Goal: Task Accomplishment & Management: Manage account settings

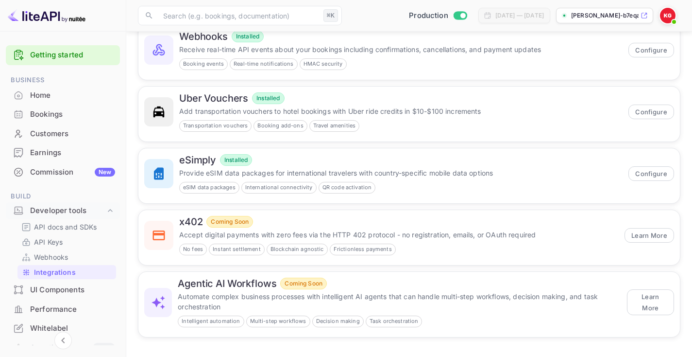
click at [351, 83] on div "Uber Vouchers Installed Add transportation vouchers to hotel bookings with Uber…" at bounding box center [406, 111] width 548 height 62
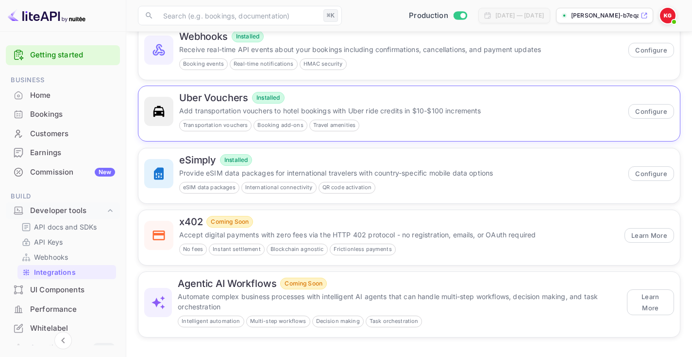
click at [348, 94] on div "Uber Vouchers Installed" at bounding box center [401, 98] width 444 height 12
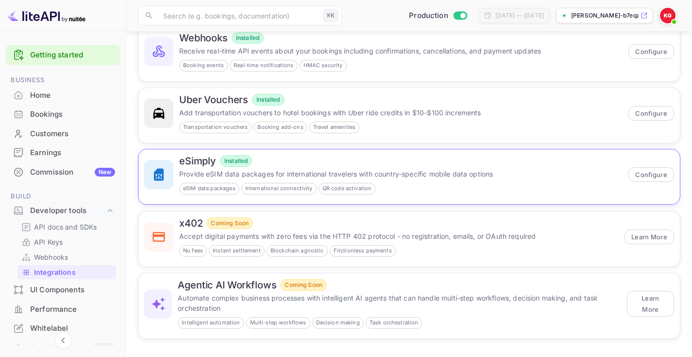
scroll to position [98, 0]
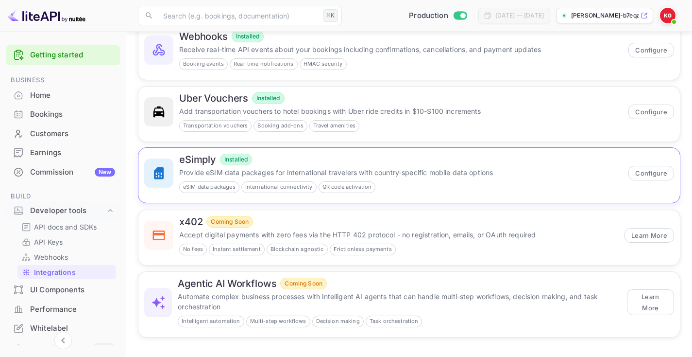
click at [354, 158] on div "eSimply Installed" at bounding box center [401, 160] width 444 height 12
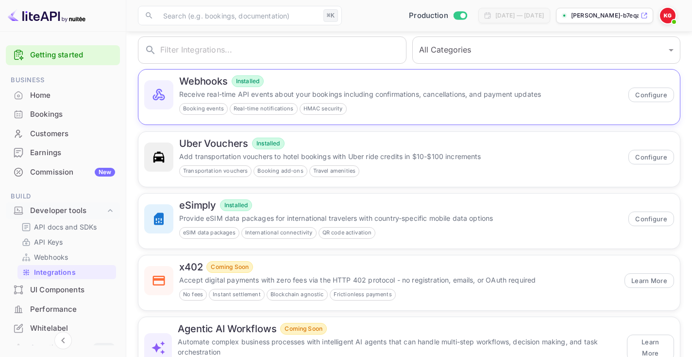
scroll to position [98, 0]
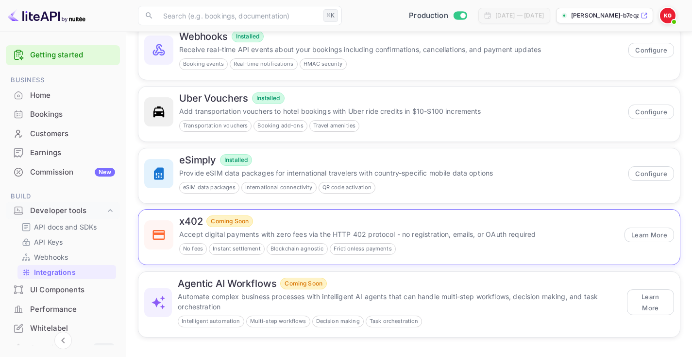
click at [345, 217] on div "x402 Coming Soon" at bounding box center [399, 221] width 440 height 12
click at [346, 154] on div "eSimply Installed" at bounding box center [401, 160] width 444 height 12
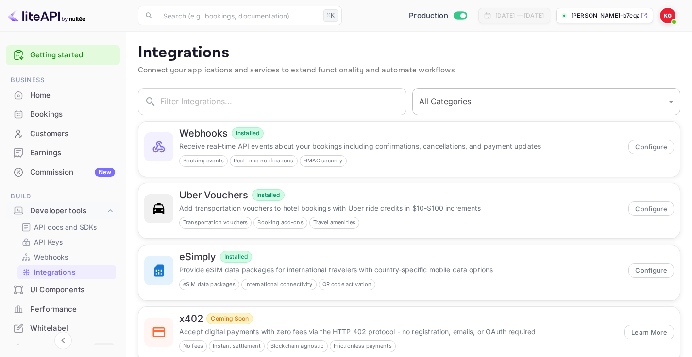
click at [556, 100] on select "All Categories Developer Tools Travel Services Payment Systems AI & Automation" at bounding box center [546, 101] width 269 height 27
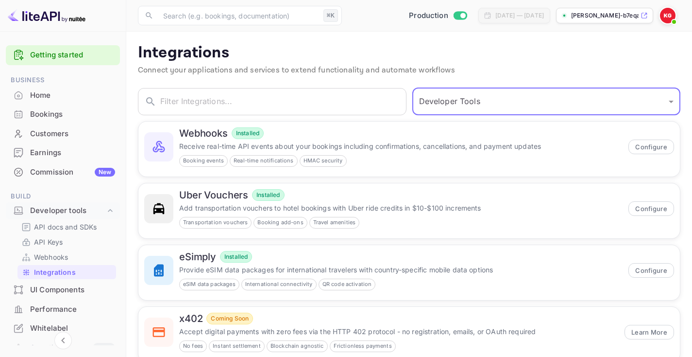
click at [526, 95] on select "All Categories Developer Tools Travel Services Payment Systems AI & Automation" at bounding box center [546, 101] width 269 height 27
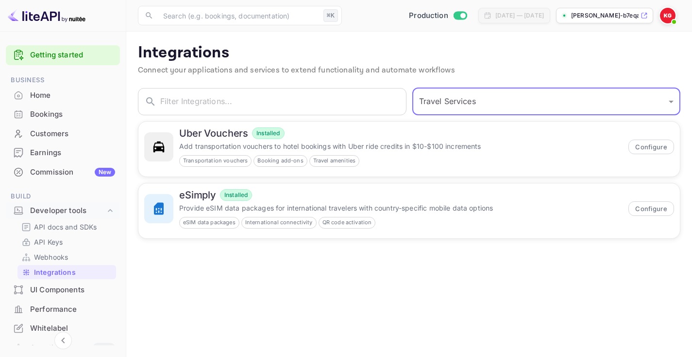
click at [513, 100] on select "All Categories Developer Tools Travel Services Payment Systems AI & Automation" at bounding box center [546, 101] width 269 height 27
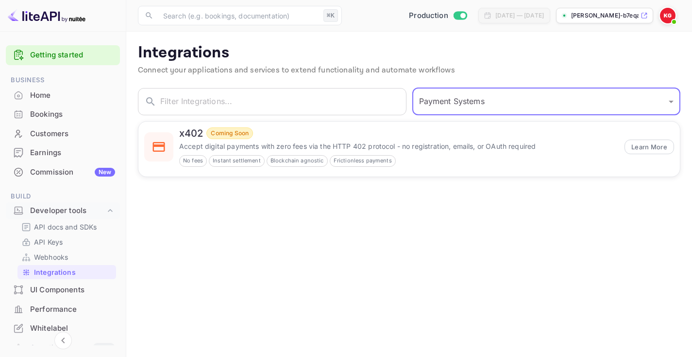
click at [505, 105] on select "All Categories Developer Tools Travel Services Payment Systems AI & Automation" at bounding box center [546, 101] width 269 height 27
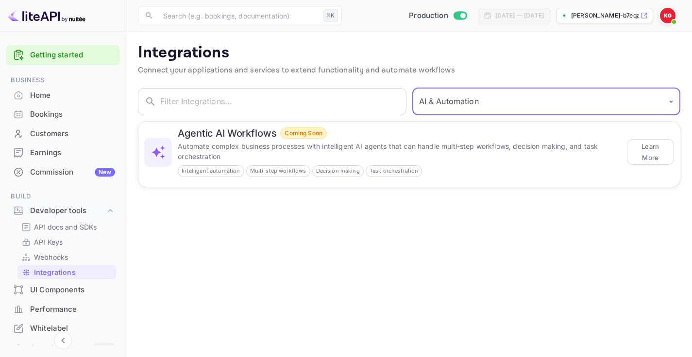
click at [500, 102] on select "All Categories Developer Tools Travel Services Payment Systems AI & Automation" at bounding box center [546, 101] width 269 height 27
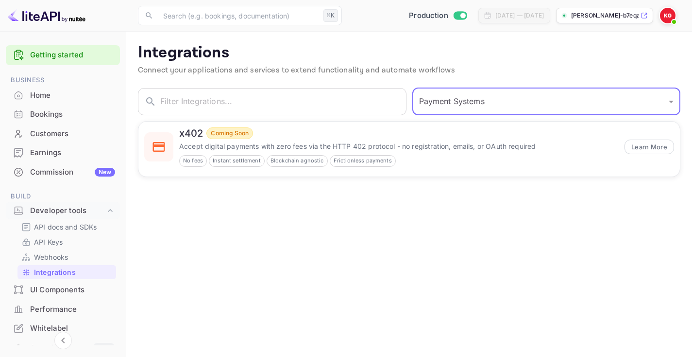
click at [499, 102] on select "All Categories Developer Tools Travel Services Payment Systems AI & Automation" at bounding box center [546, 101] width 269 height 27
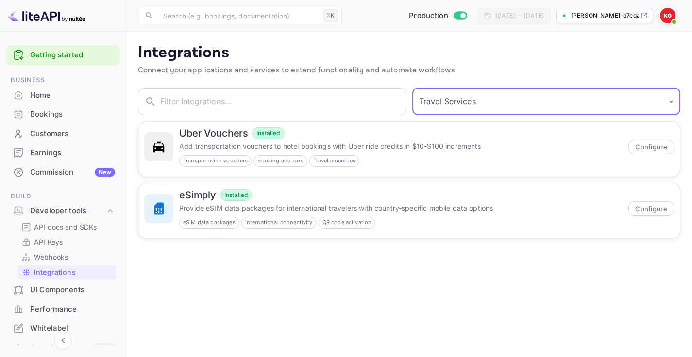
click at [498, 93] on select "All Categories Developer Tools Travel Services Payment Systems AI & Automation" at bounding box center [546, 101] width 269 height 27
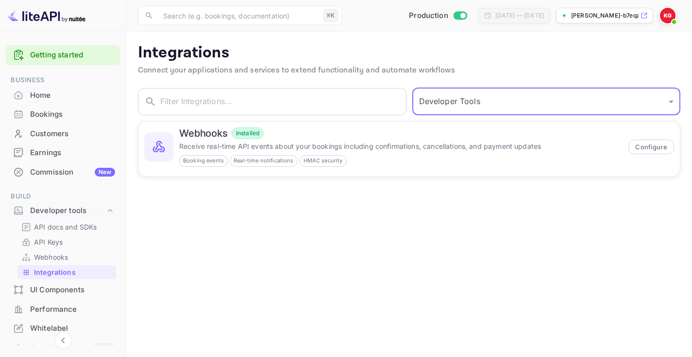
click at [488, 103] on select "All Categories Developer Tools Travel Services Payment Systems AI & Automation" at bounding box center [546, 101] width 269 height 27
select select "All Categories"
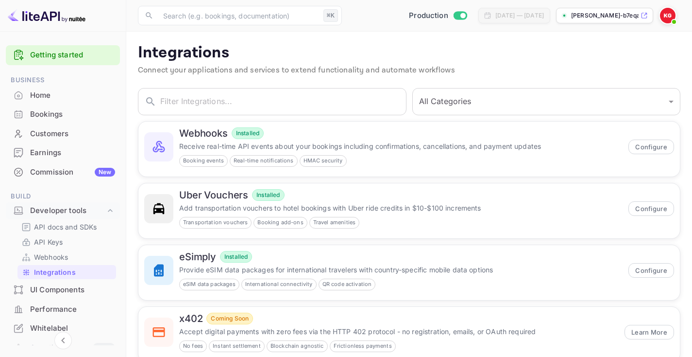
click at [351, 57] on p "Integrations" at bounding box center [409, 52] width 543 height 19
click at [339, 52] on p "Integrations" at bounding box center [409, 52] width 543 height 19
click at [338, 102] on input "text" at bounding box center [283, 101] width 246 height 27
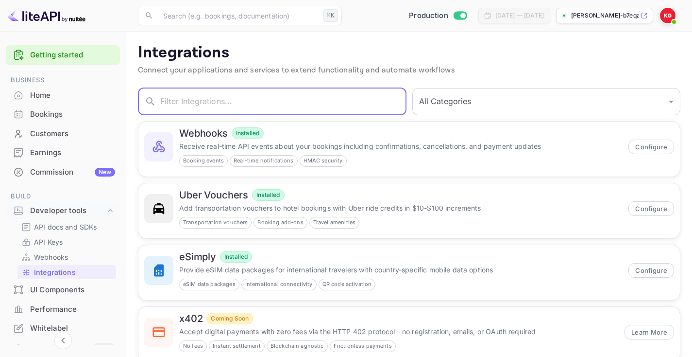
click at [340, 54] on p "Integrations" at bounding box center [409, 52] width 543 height 19
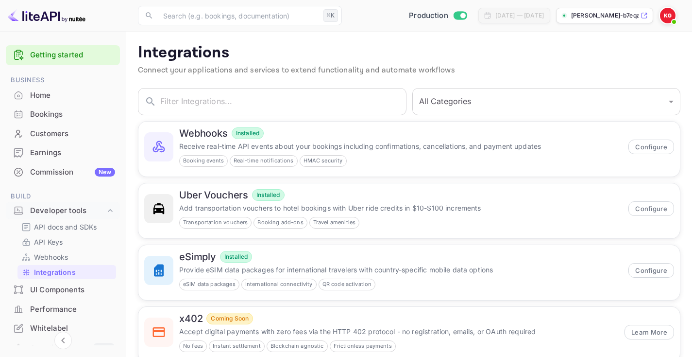
click at [343, 54] on p "Integrations" at bounding box center [409, 52] width 543 height 19
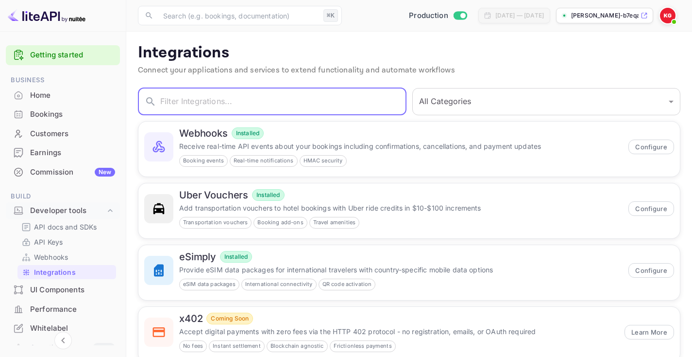
click at [342, 101] on input "text" at bounding box center [283, 101] width 246 height 27
click at [349, 48] on p "Integrations" at bounding box center [409, 52] width 543 height 19
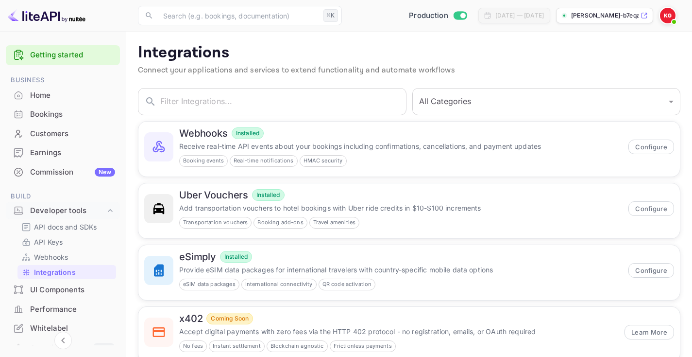
click at [350, 60] on p "Integrations" at bounding box center [409, 52] width 543 height 19
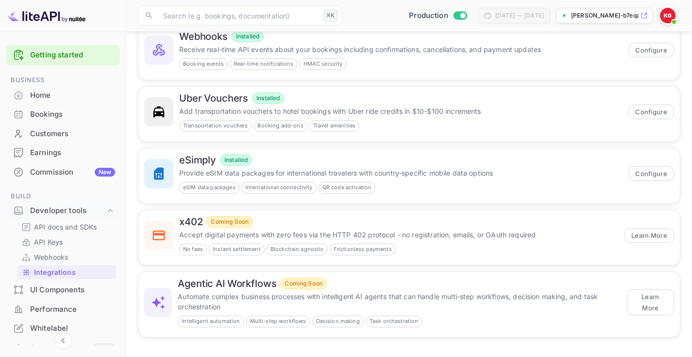
click at [353, 144] on div "eSimply Installed Provide eSIM data packages for international travelers with c…" at bounding box center [406, 173] width 548 height 62
click at [349, 143] on div "eSimply Installed Provide eSIM data packages for international travelers with c…" at bounding box center [406, 173] width 548 height 62
click at [31, 171] on div "Commission New" at bounding box center [72, 172] width 85 height 11
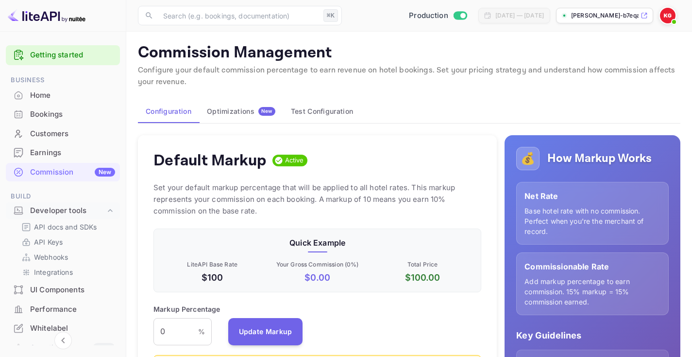
scroll to position [172, 328]
click at [49, 156] on div "Earnings" at bounding box center [72, 152] width 85 height 11
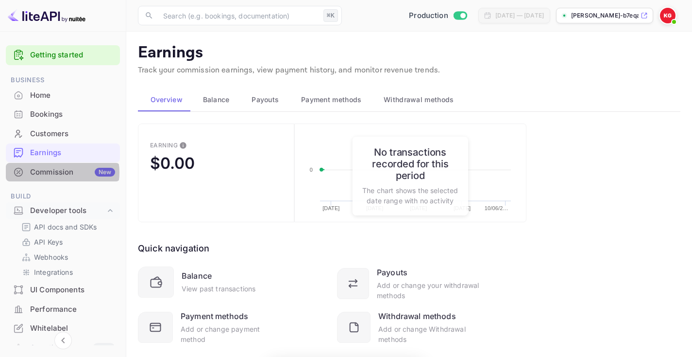
click at [61, 172] on div "Commission New" at bounding box center [72, 172] width 85 height 11
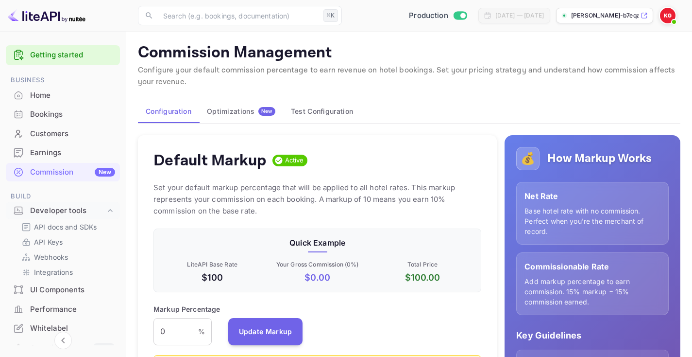
scroll to position [172, 328]
click at [320, 115] on button "Test Configuration" at bounding box center [322, 111] width 78 height 23
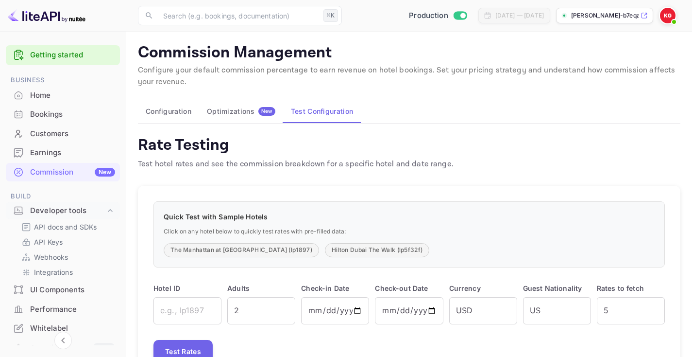
click at [239, 113] on div "Optimizations New" at bounding box center [241, 111] width 68 height 9
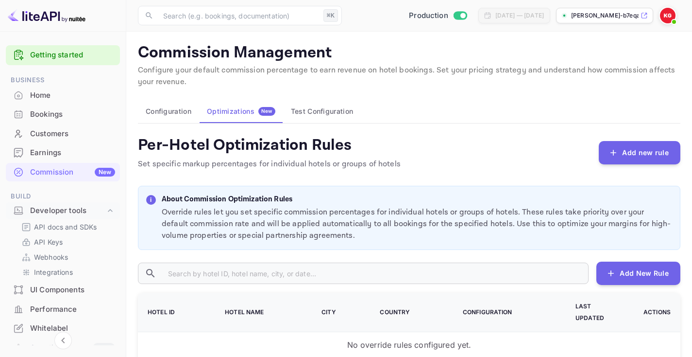
click at [162, 115] on button "Configuration" at bounding box center [168, 111] width 61 height 23
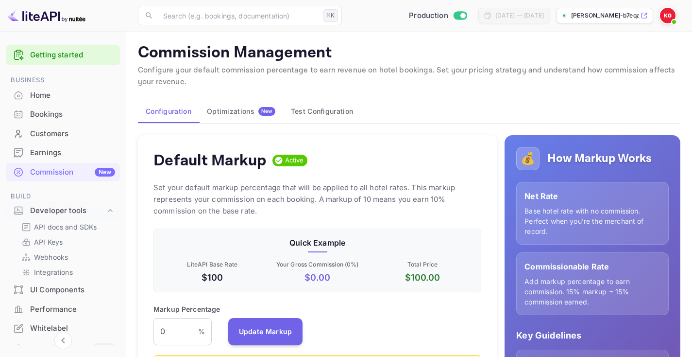
scroll to position [172, 328]
click at [222, 112] on div "Optimizations New" at bounding box center [241, 111] width 68 height 9
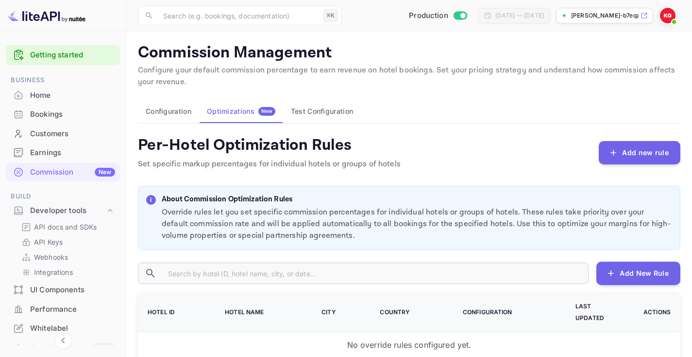
click at [161, 111] on button "Configuration" at bounding box center [168, 111] width 61 height 23
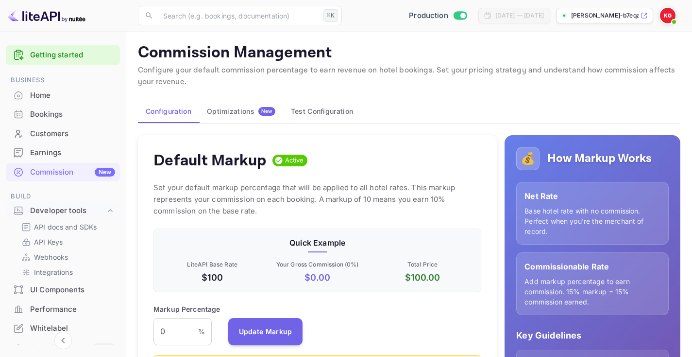
scroll to position [172, 328]
click at [237, 101] on button "Optimizations New" at bounding box center [241, 111] width 84 height 23
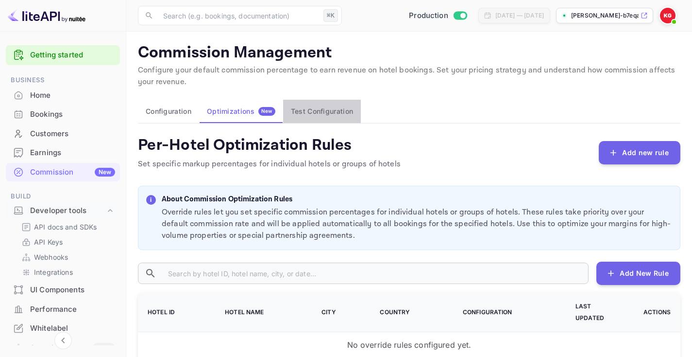
click at [317, 108] on button "Test Configuration" at bounding box center [322, 111] width 78 height 23
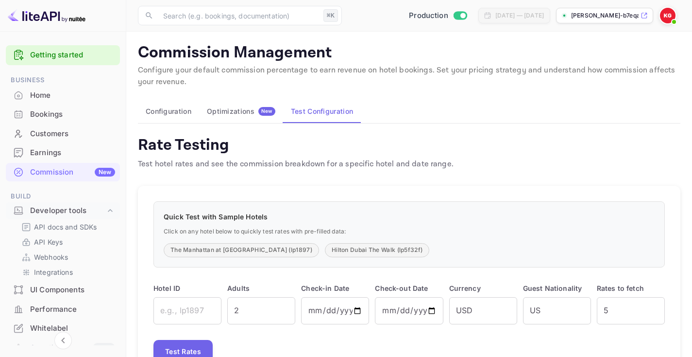
click at [271, 114] on div "New" at bounding box center [266, 111] width 17 height 9
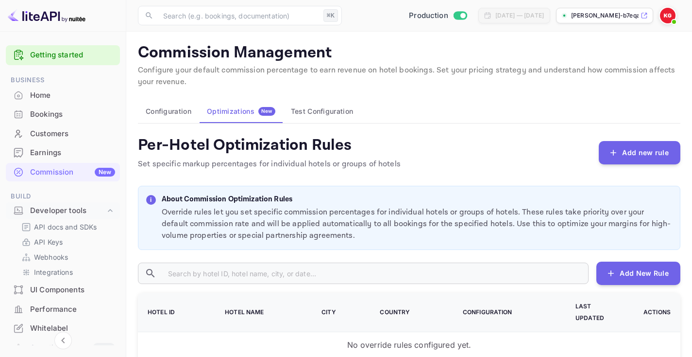
click at [176, 103] on button "Configuration" at bounding box center [168, 111] width 61 height 23
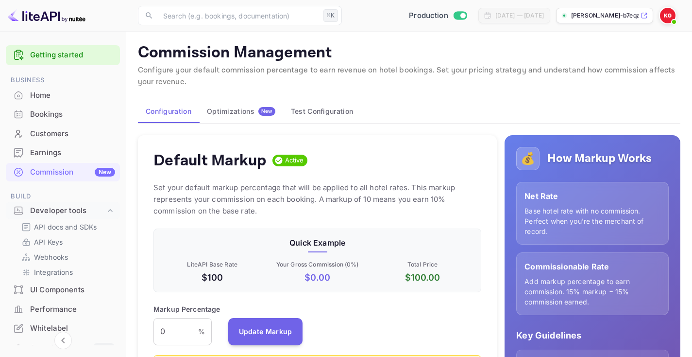
scroll to position [172, 328]
click at [311, 106] on button "Test Configuration" at bounding box center [322, 111] width 78 height 23
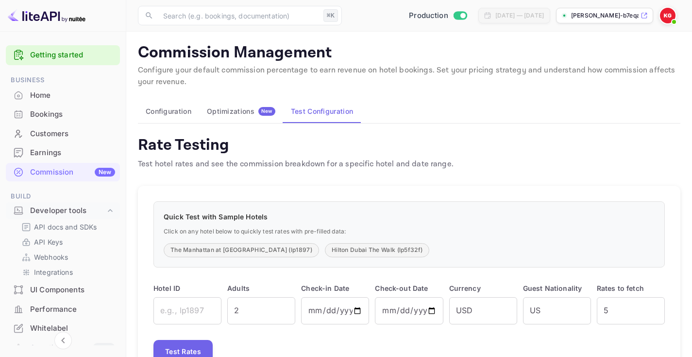
click at [253, 107] on div "Optimizations New" at bounding box center [241, 111] width 68 height 9
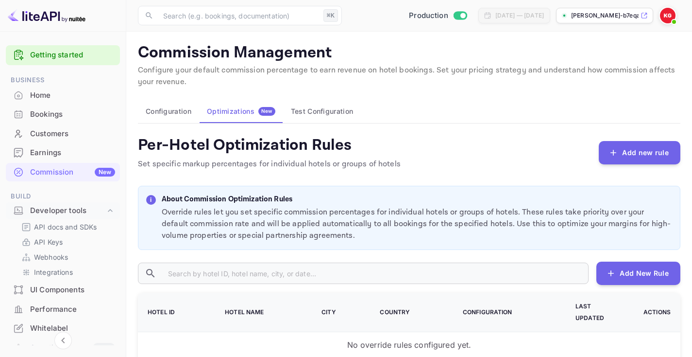
click at [186, 109] on button "Configuration" at bounding box center [168, 111] width 61 height 23
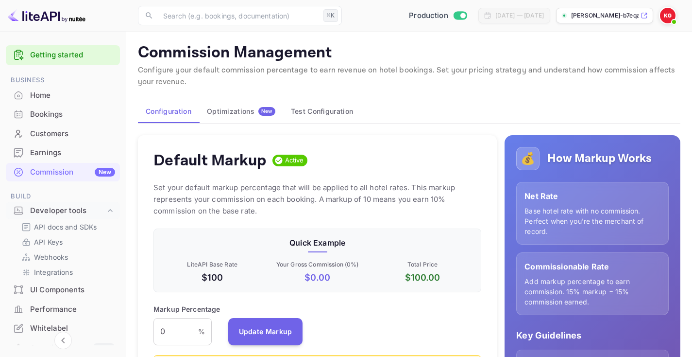
scroll to position [172, 328]
click at [247, 108] on div "Optimizations New" at bounding box center [241, 111] width 68 height 9
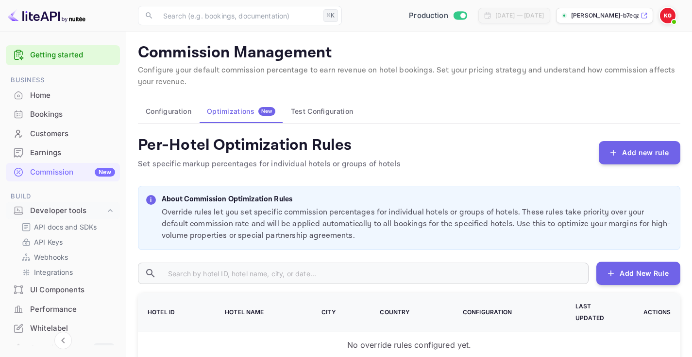
click at [314, 103] on button "Test Configuration" at bounding box center [322, 111] width 78 height 23
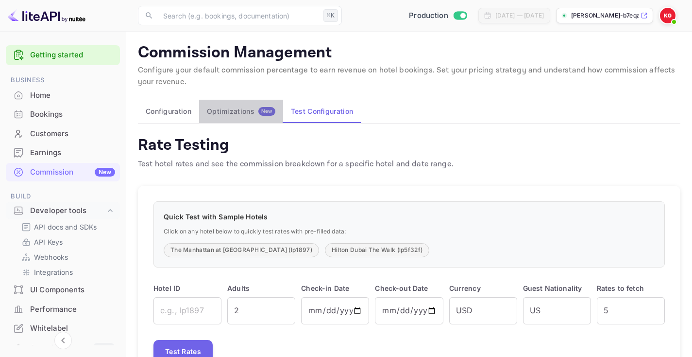
click at [247, 103] on button "Optimizations New" at bounding box center [241, 111] width 84 height 23
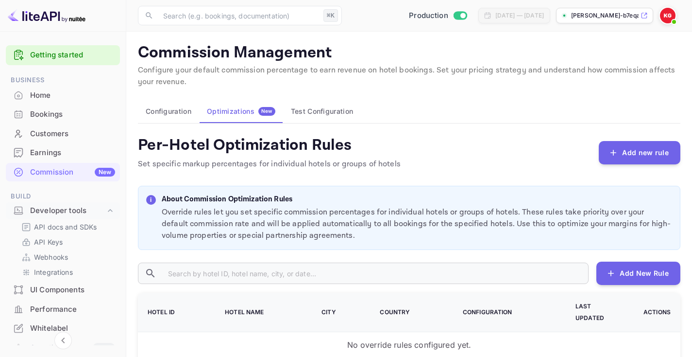
click at [190, 114] on button "Configuration" at bounding box center [168, 111] width 61 height 23
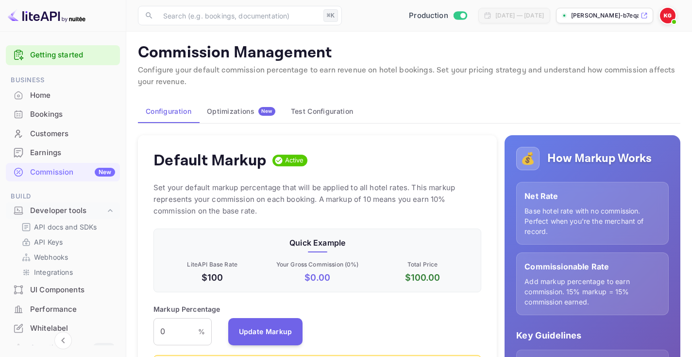
scroll to position [172, 328]
click at [246, 109] on div "Optimizations New" at bounding box center [241, 111] width 68 height 9
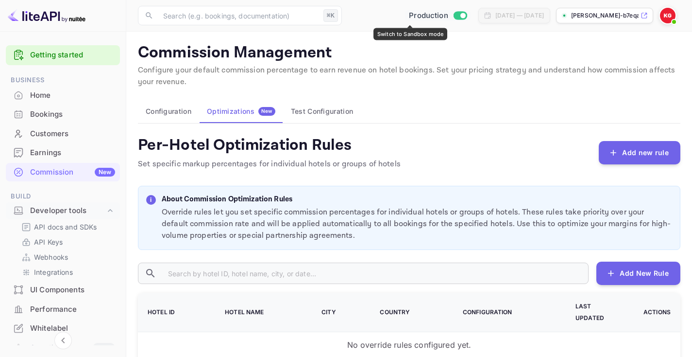
click at [453, 14] on input "Switch to Sandbox mode" at bounding box center [462, 15] width 19 height 6
checkbox input "false"
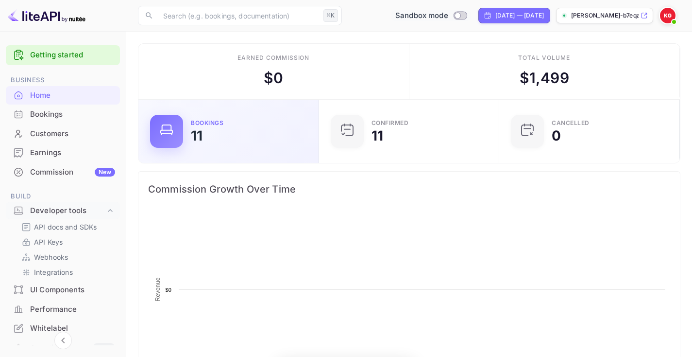
scroll to position [158, 175]
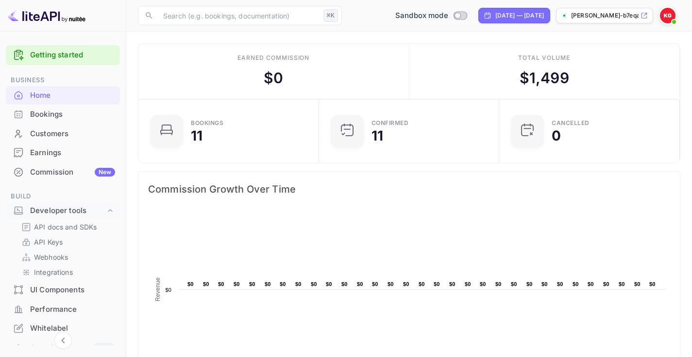
click at [70, 159] on div "Earnings" at bounding box center [63, 152] width 114 height 19
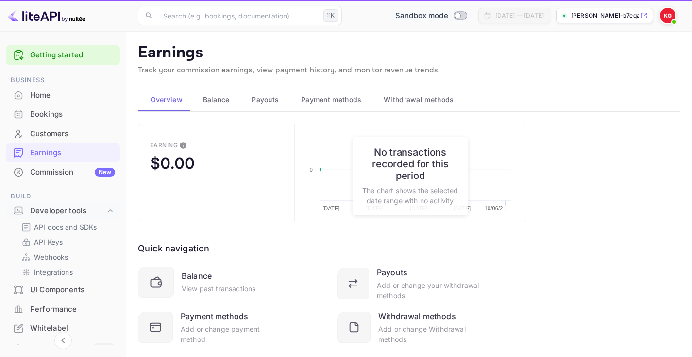
click at [60, 175] on div "Commission New" at bounding box center [72, 172] width 85 height 11
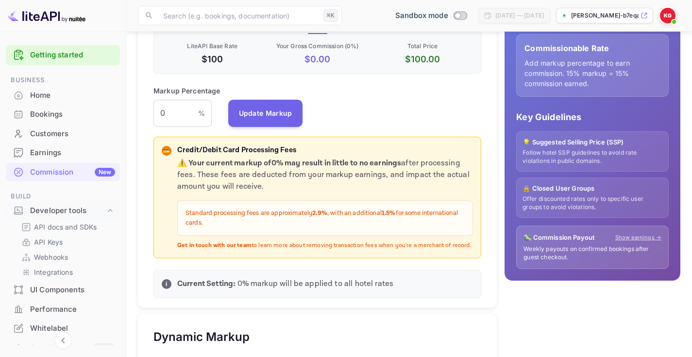
scroll to position [135, 0]
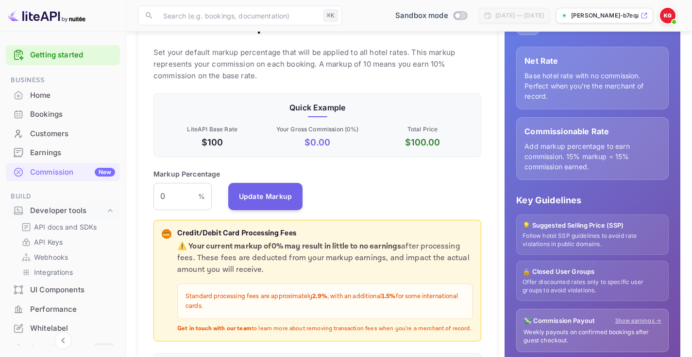
click at [366, 187] on div "Markup Percentage 0 % ​ Update Markup" at bounding box center [318, 189] width 328 height 41
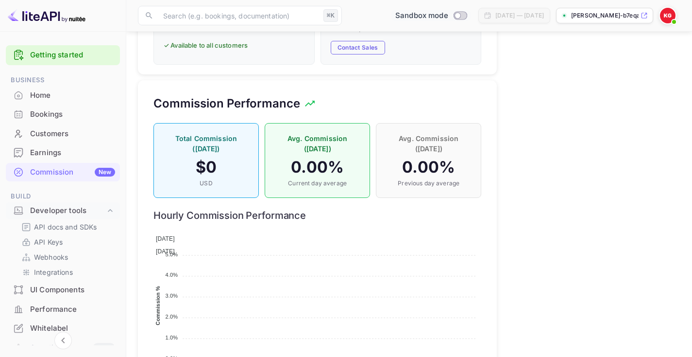
scroll to position [700, 0]
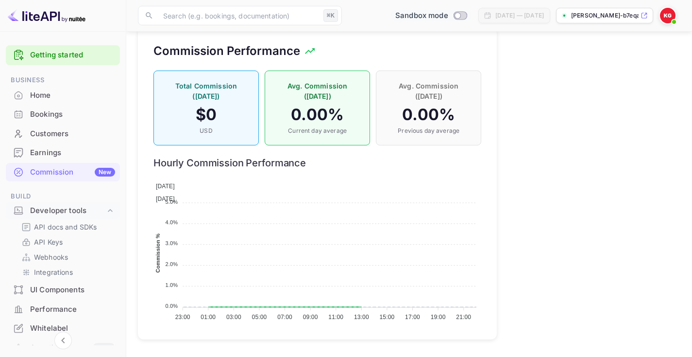
click at [223, 125] on div "Total Commission ([DATE]) $ 0 USD" at bounding box center [206, 107] width 105 height 75
click at [311, 122] on h4 "0.00 %" at bounding box center [317, 114] width 85 height 19
click at [424, 89] on p "Avg. Commission ([DATE])" at bounding box center [428, 91] width 85 height 20
click at [314, 89] on p "Avg. Commission ([DATE])" at bounding box center [317, 91] width 85 height 20
click at [222, 99] on p "Total Commission ([DATE])" at bounding box center [206, 91] width 85 height 20
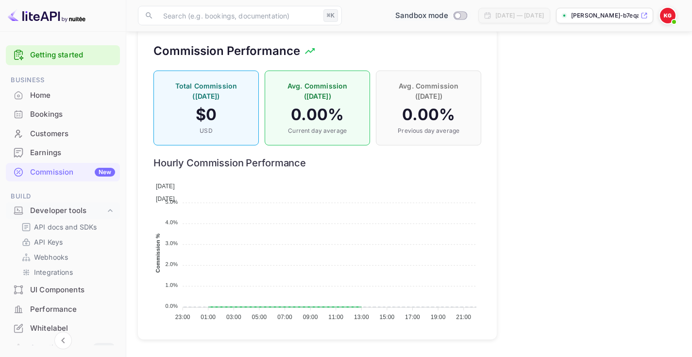
click at [304, 97] on p "Avg. Commission ([DATE])" at bounding box center [317, 91] width 85 height 20
click at [399, 87] on p "Avg. Commission ([DATE])" at bounding box center [428, 91] width 85 height 20
click at [347, 98] on p "Avg. Commission ([DATE])" at bounding box center [317, 91] width 85 height 20
click at [222, 105] on h4 "$ 0" at bounding box center [206, 114] width 85 height 19
click at [306, 111] on h4 "0.00 %" at bounding box center [317, 114] width 85 height 19
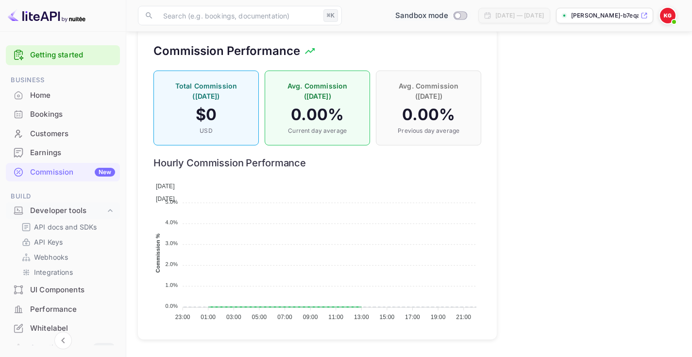
click at [422, 99] on p "Avg. Commission ([DATE])" at bounding box center [428, 91] width 85 height 20
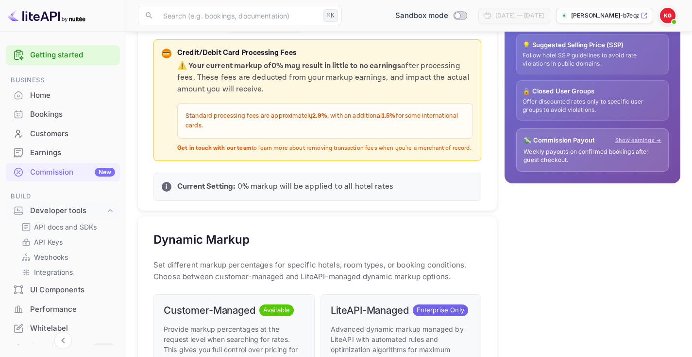
scroll to position [0, 0]
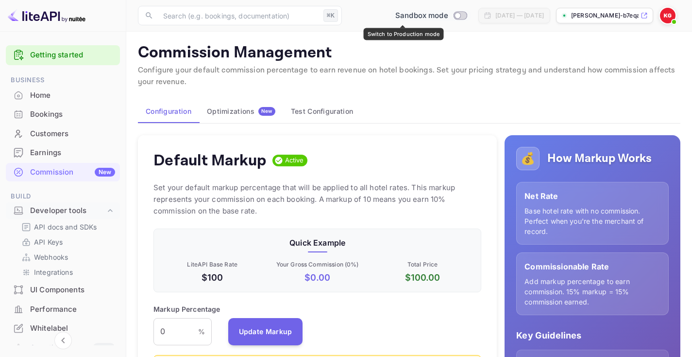
click at [448, 15] on input "Switch to Production mode" at bounding box center [457, 15] width 19 height 6
checkbox input "true"
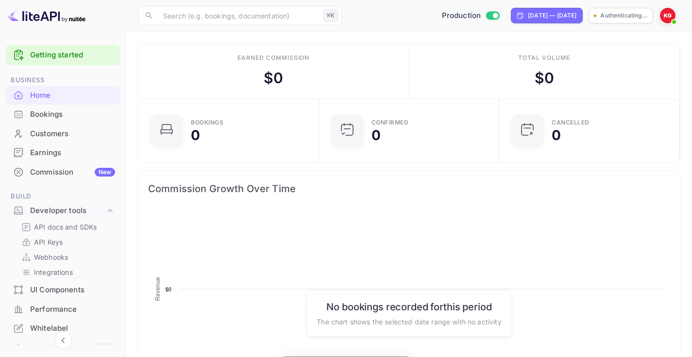
scroll to position [158, 175]
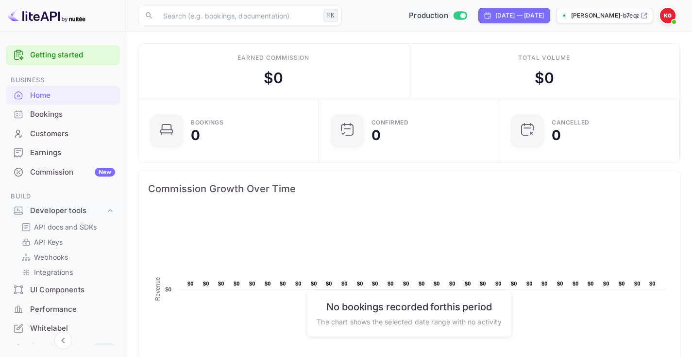
click at [65, 172] on div "Commission New" at bounding box center [72, 172] width 85 height 11
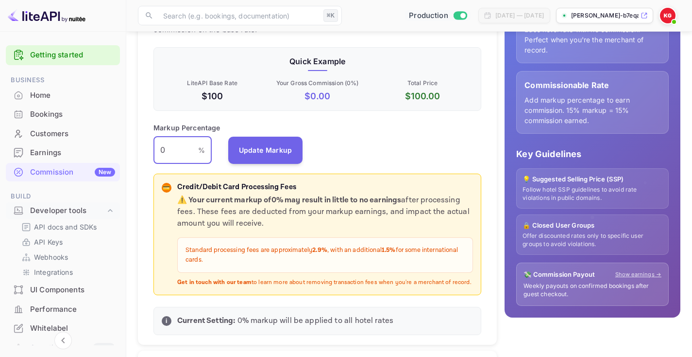
click at [171, 148] on input "0" at bounding box center [176, 150] width 45 height 27
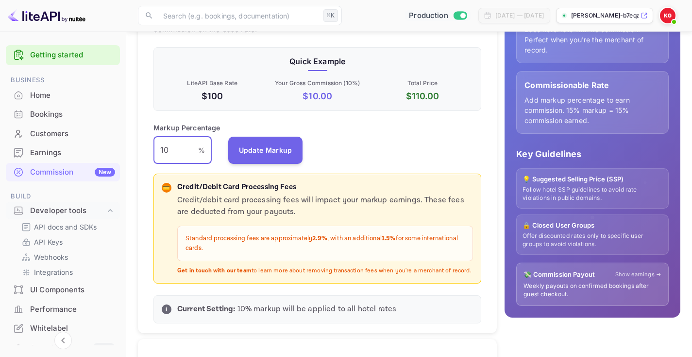
type input "10"
click at [358, 146] on div "Markup Percentage 10 % ​ Update Markup" at bounding box center [318, 142] width 328 height 41
click at [354, 137] on div "Markup Percentage 10 % ​ Update Markup" at bounding box center [318, 142] width 328 height 41
click at [353, 137] on div "Markup Percentage 10 % ​ Update Markup" at bounding box center [318, 142] width 328 height 41
click at [350, 132] on div "Markup Percentage 10 % ​ Update Markup" at bounding box center [318, 142] width 328 height 41
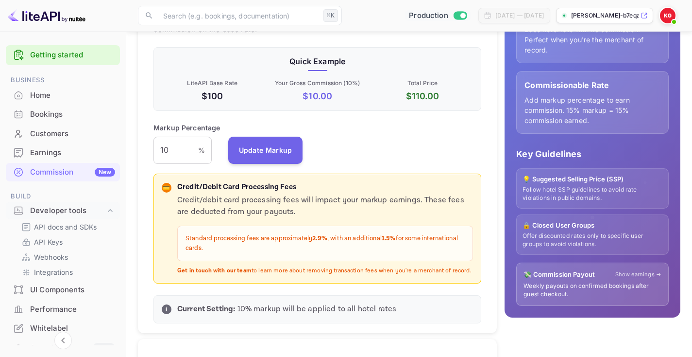
click at [359, 132] on div "Markup Percentage 10 % ​ Update Markup" at bounding box center [318, 142] width 328 height 41
click at [359, 139] on div "Markup Percentage 10 % ​ Update Markup" at bounding box center [318, 142] width 328 height 41
click at [364, 139] on div "Markup Percentage 10 % ​ Update Markup" at bounding box center [318, 142] width 328 height 41
click at [362, 139] on div "Markup Percentage 10 % ​ Update Markup" at bounding box center [318, 142] width 328 height 41
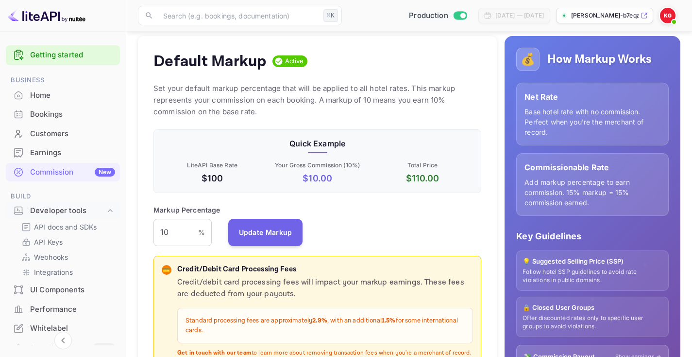
click at [374, 205] on div "Markup Percentage 10 % ​ Update Markup" at bounding box center [318, 225] width 328 height 41
click at [363, 85] on p "Set your default markup percentage that will be applied to all hotel rates. Thi…" at bounding box center [318, 100] width 328 height 35
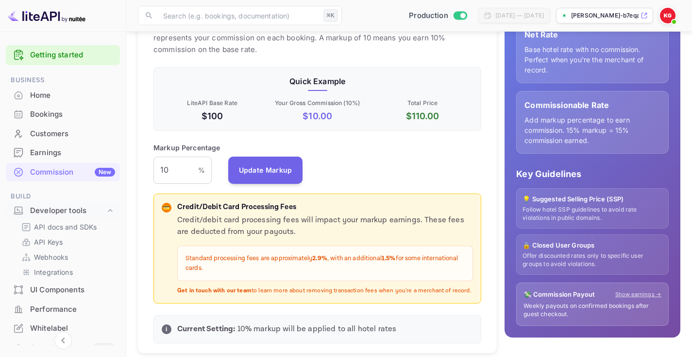
click at [353, 149] on div "Markup Percentage 10 % ​ Update Markup" at bounding box center [318, 162] width 328 height 41
click at [353, 138] on div "Default Markup Active Set your default markup percentage that will be applied t…" at bounding box center [317, 163] width 359 height 379
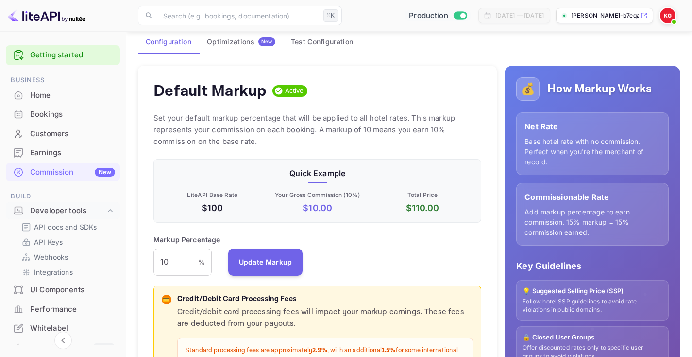
scroll to position [23, 0]
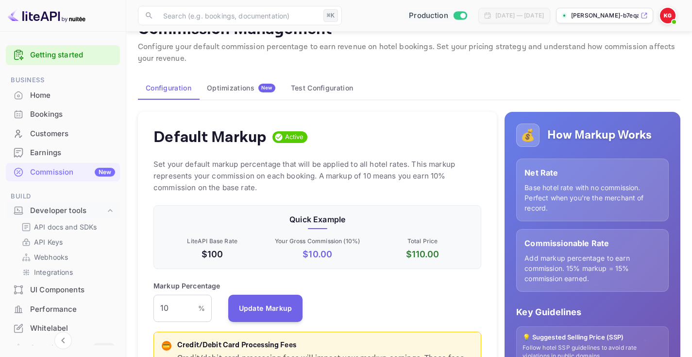
click at [342, 115] on div "Default Markup Active Set your default markup percentage that will be applied t…" at bounding box center [317, 301] width 359 height 379
click at [341, 113] on div "Default Markup Active Set your default markup percentage that will be applied t…" at bounding box center [317, 301] width 359 height 379
